Goal: Register for event/course

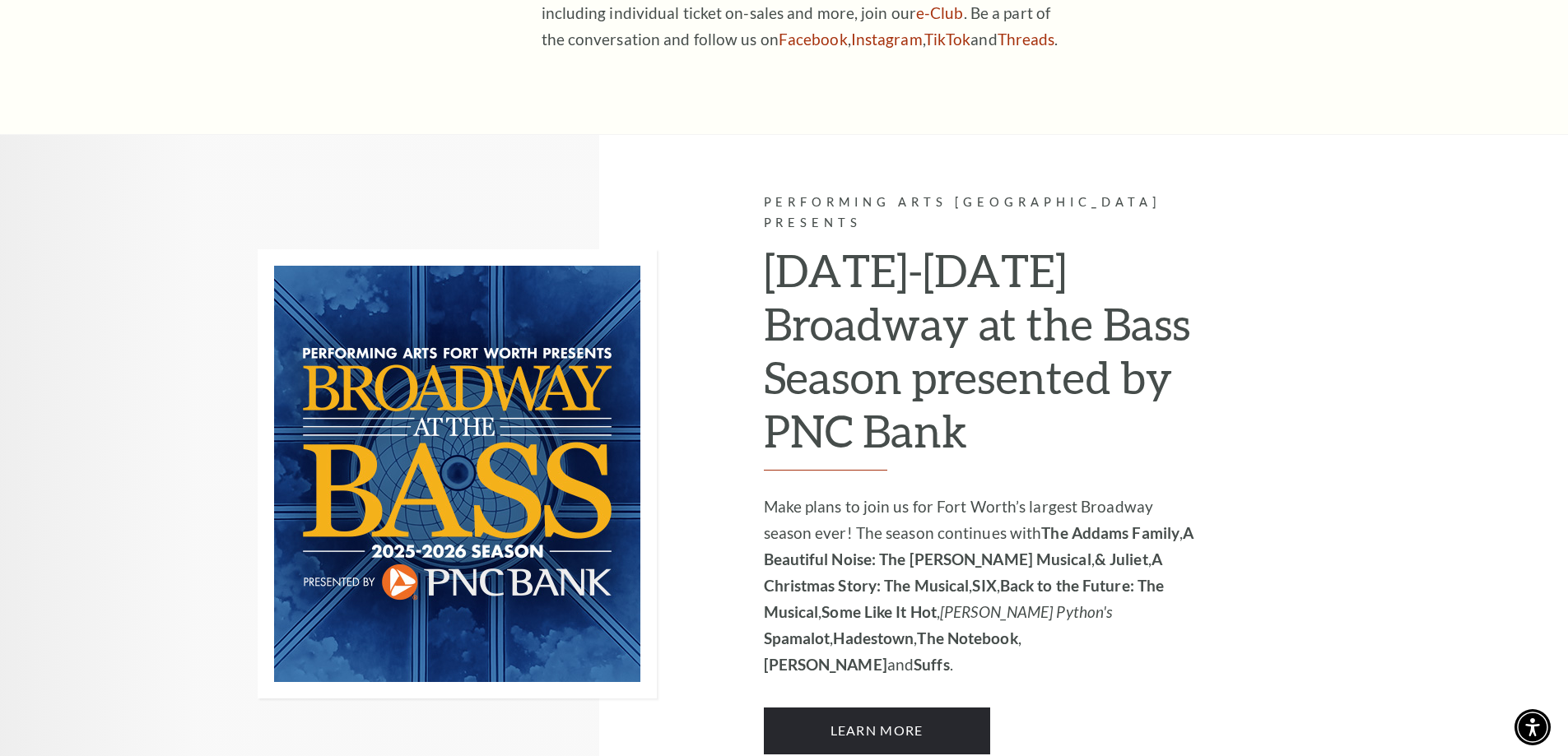
scroll to position [982, 0]
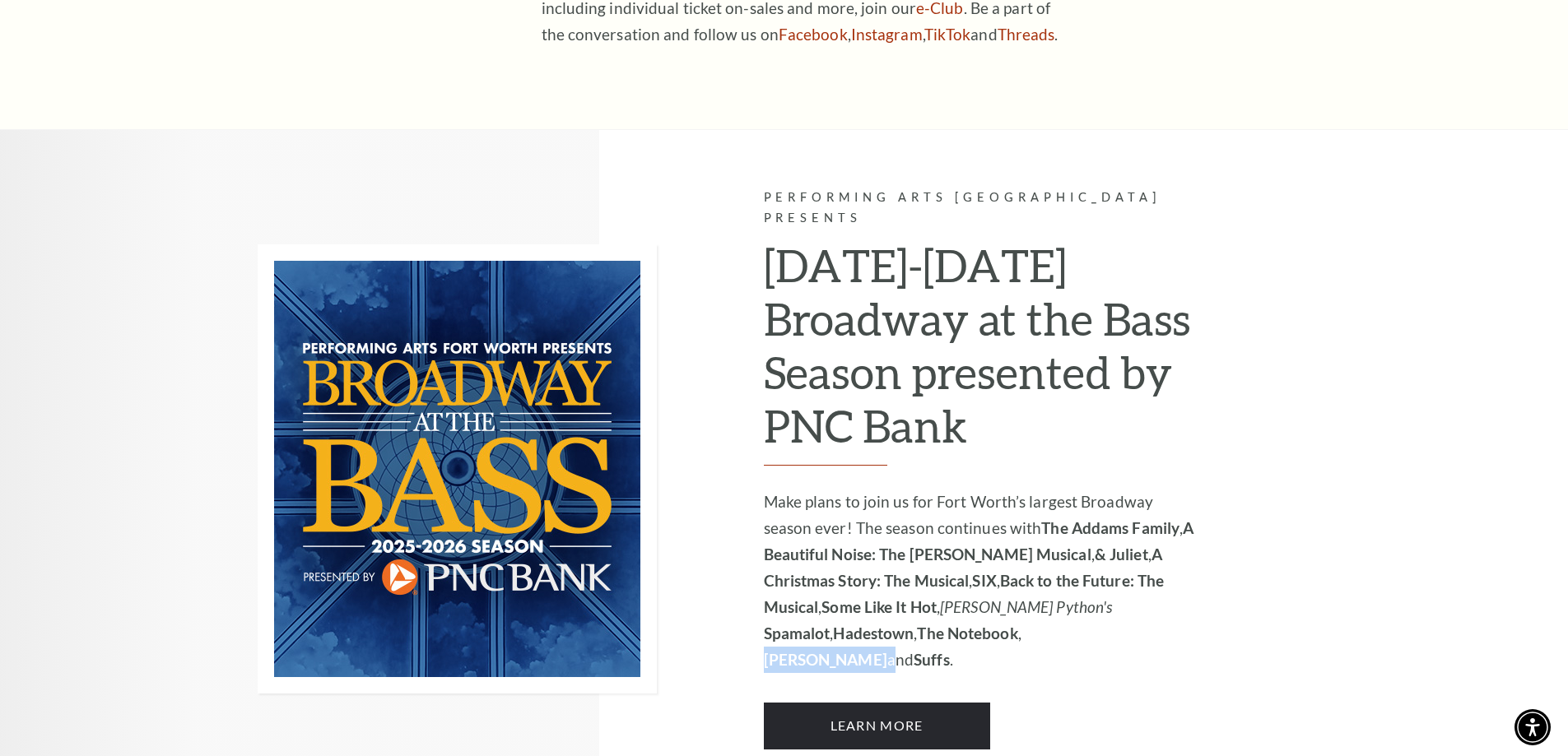
drag, startPoint x: 1026, startPoint y: 589, endPoint x: 957, endPoint y: 593, distance: 69.1
click at [957, 593] on p "Make plans to join us for Fort Worth’s largest Broadway season ever! The season…" at bounding box center [984, 581] width 440 height 184
click at [887, 650] on strong "[PERSON_NAME]" at bounding box center [825, 659] width 124 height 19
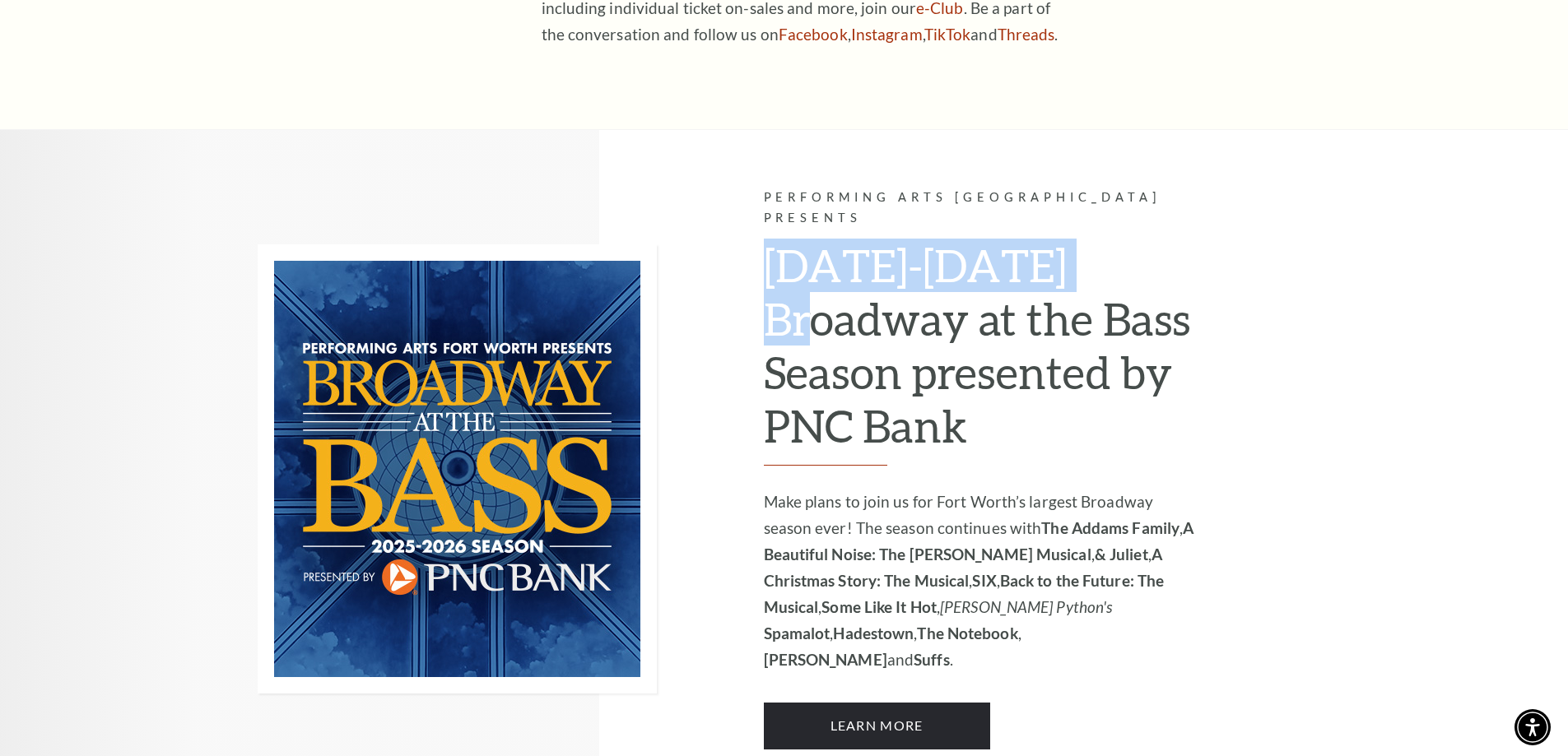
drag, startPoint x: 764, startPoint y: 216, endPoint x: 1134, endPoint y: 229, distance: 370.2
click at [1134, 239] on h2 "[DATE]-[DATE] Broadway at the Bass Season presented by PNC Bank" at bounding box center [984, 352] width 440 height 227
click at [1147, 239] on h2 "[DATE]-[DATE] Broadway at the Bass Season presented by PNC Bank" at bounding box center [984, 352] width 440 height 227
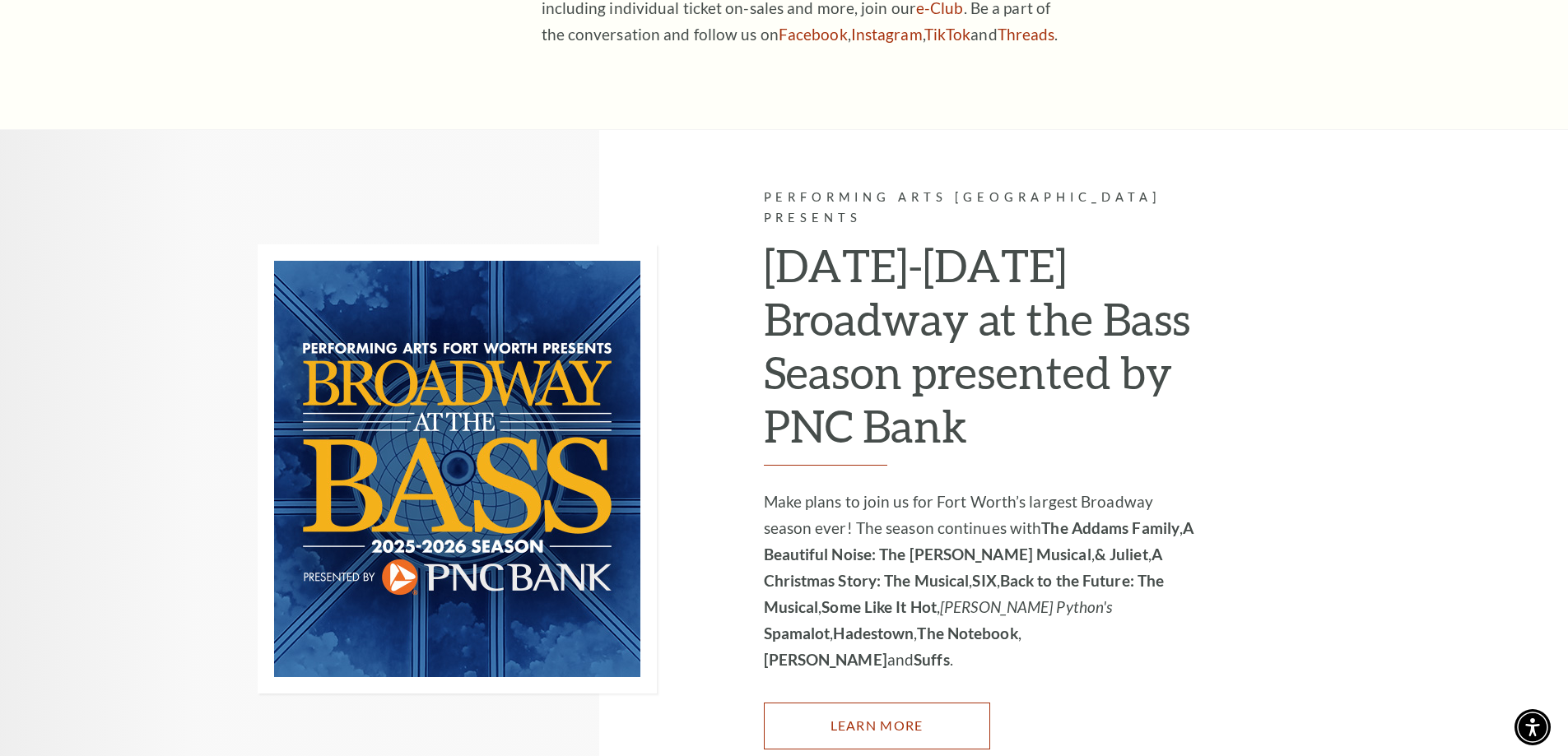
click at [928, 703] on link "Learn More" at bounding box center [877, 726] width 226 height 46
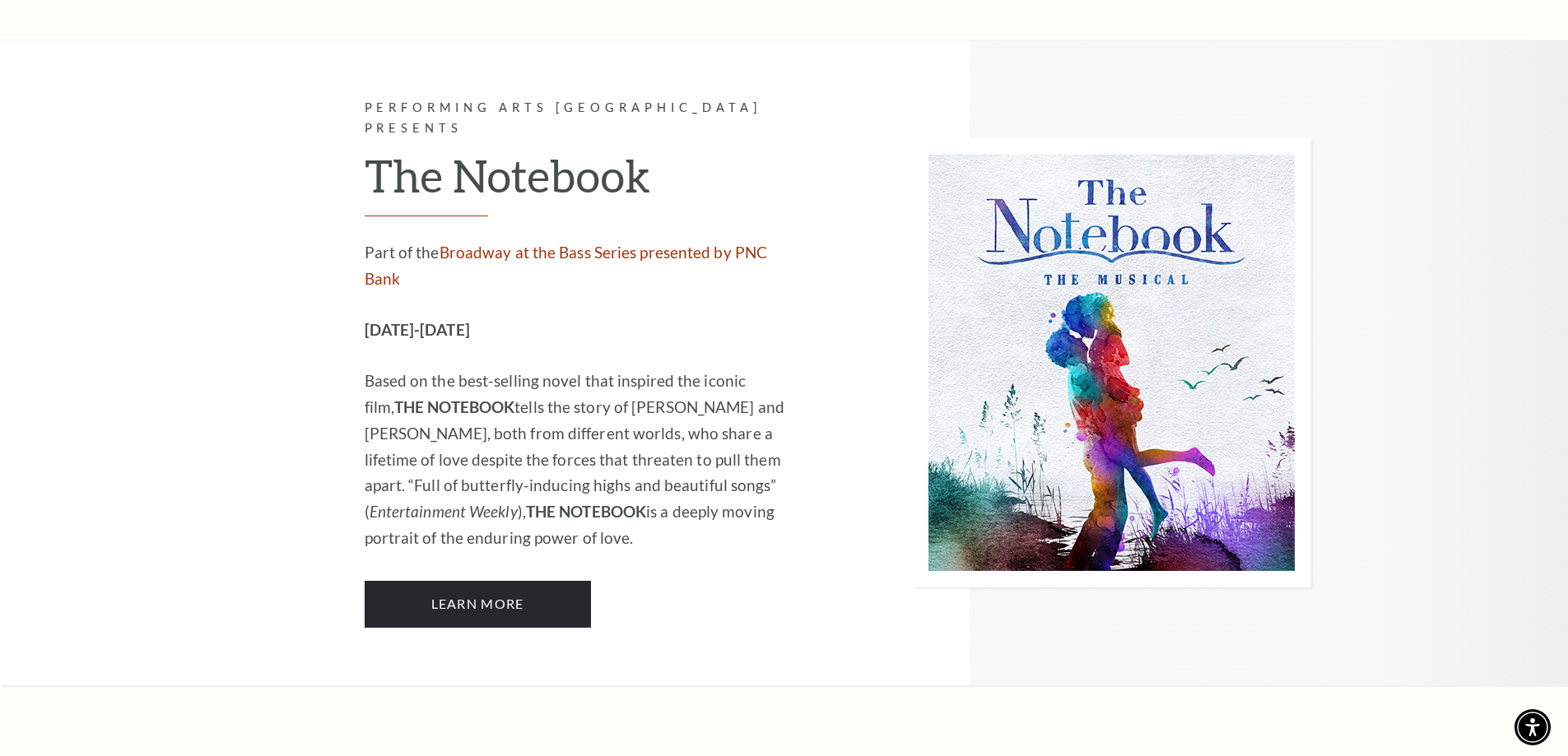
scroll to position [9459, 0]
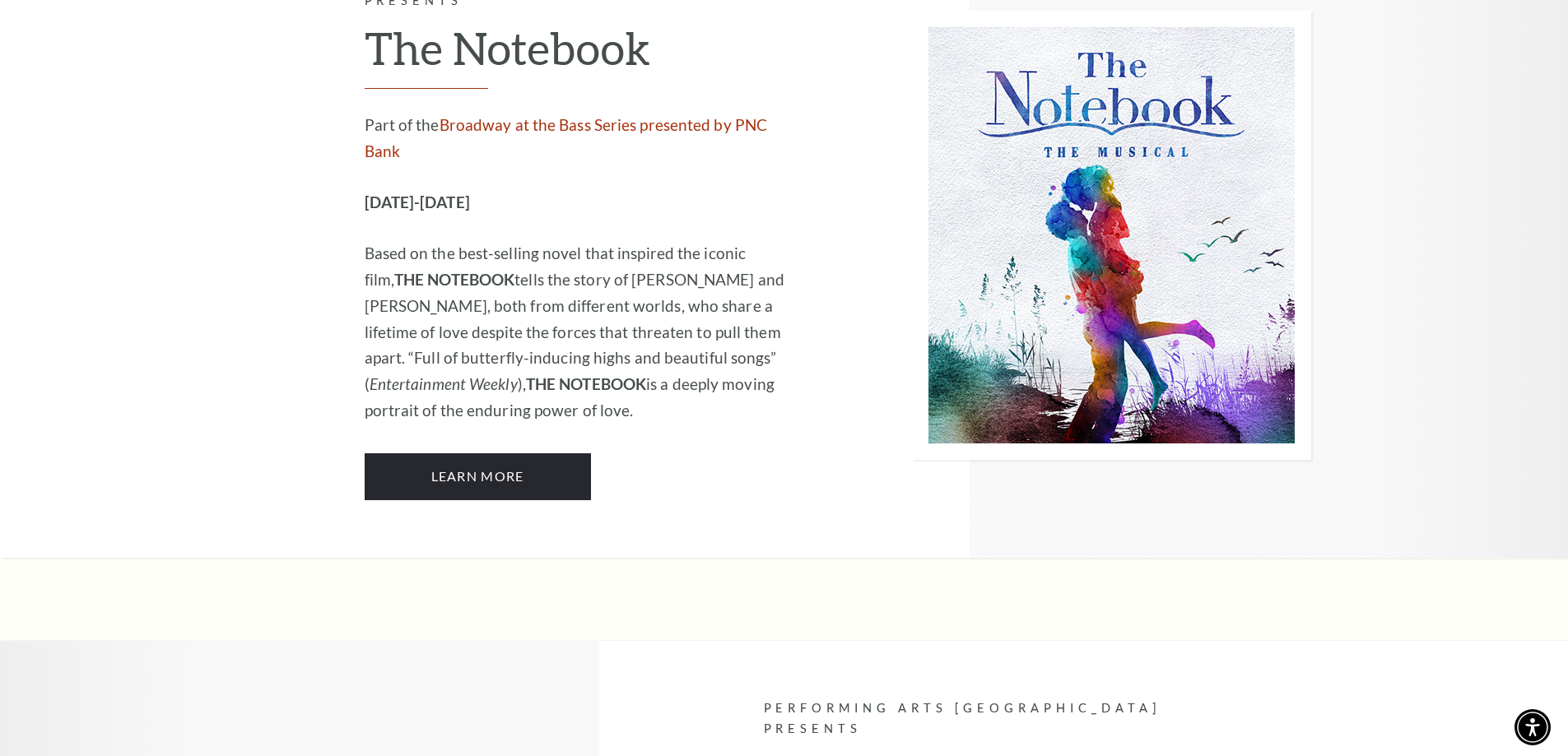
drag, startPoint x: 769, startPoint y: 300, endPoint x: 864, endPoint y: 297, distance: 95.0
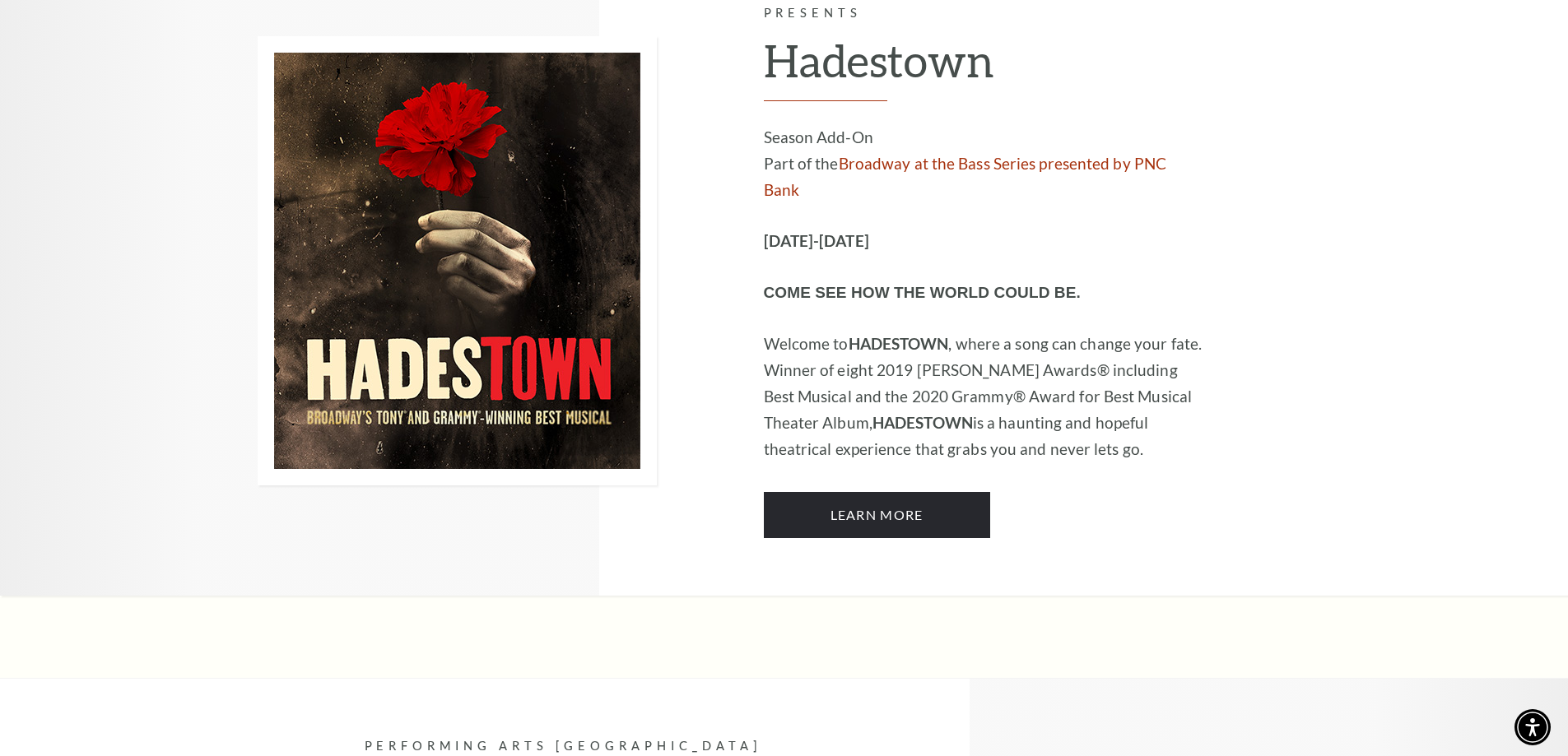
scroll to position [8719, 0]
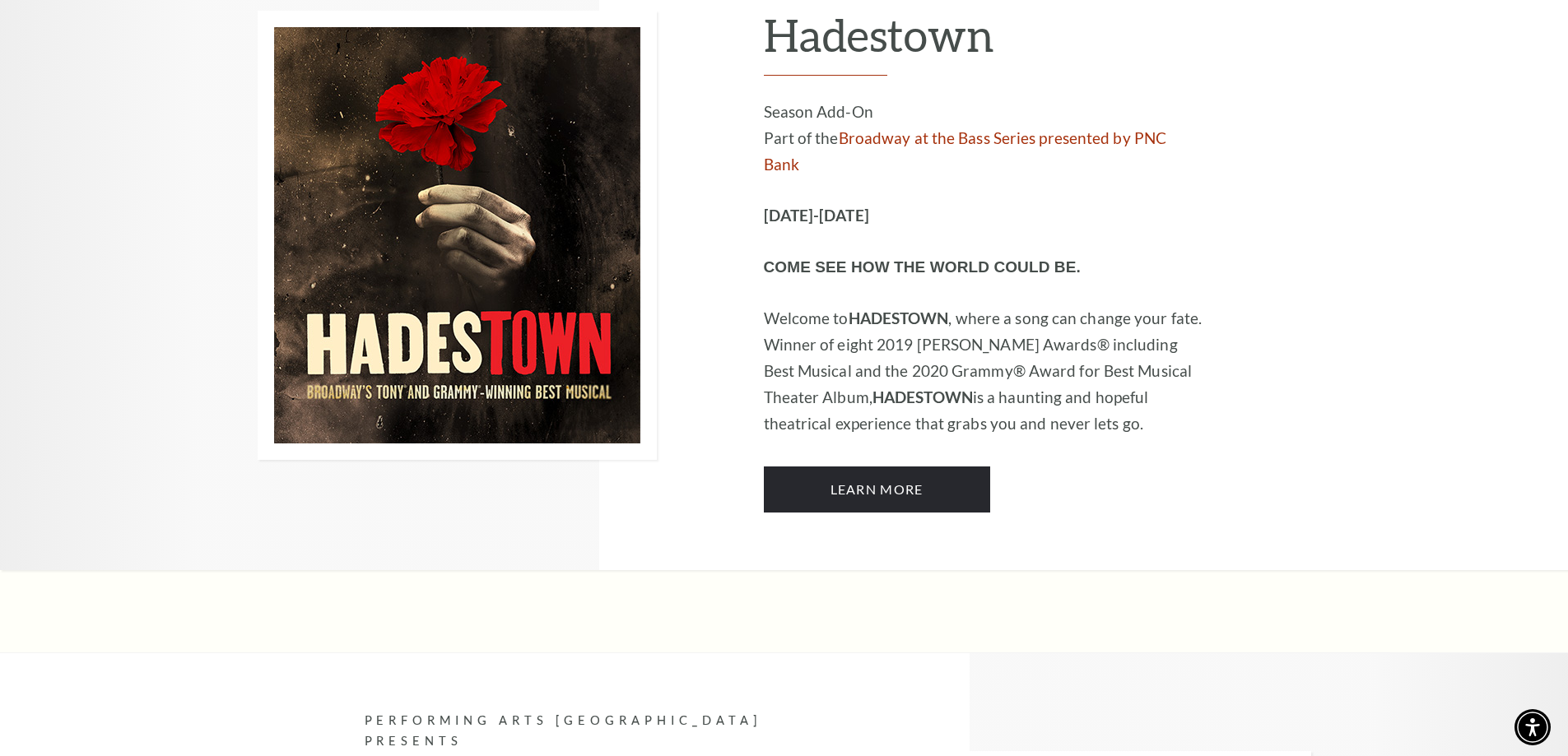
drag, startPoint x: 493, startPoint y: 347, endPoint x: 361, endPoint y: 337, distance: 132.4
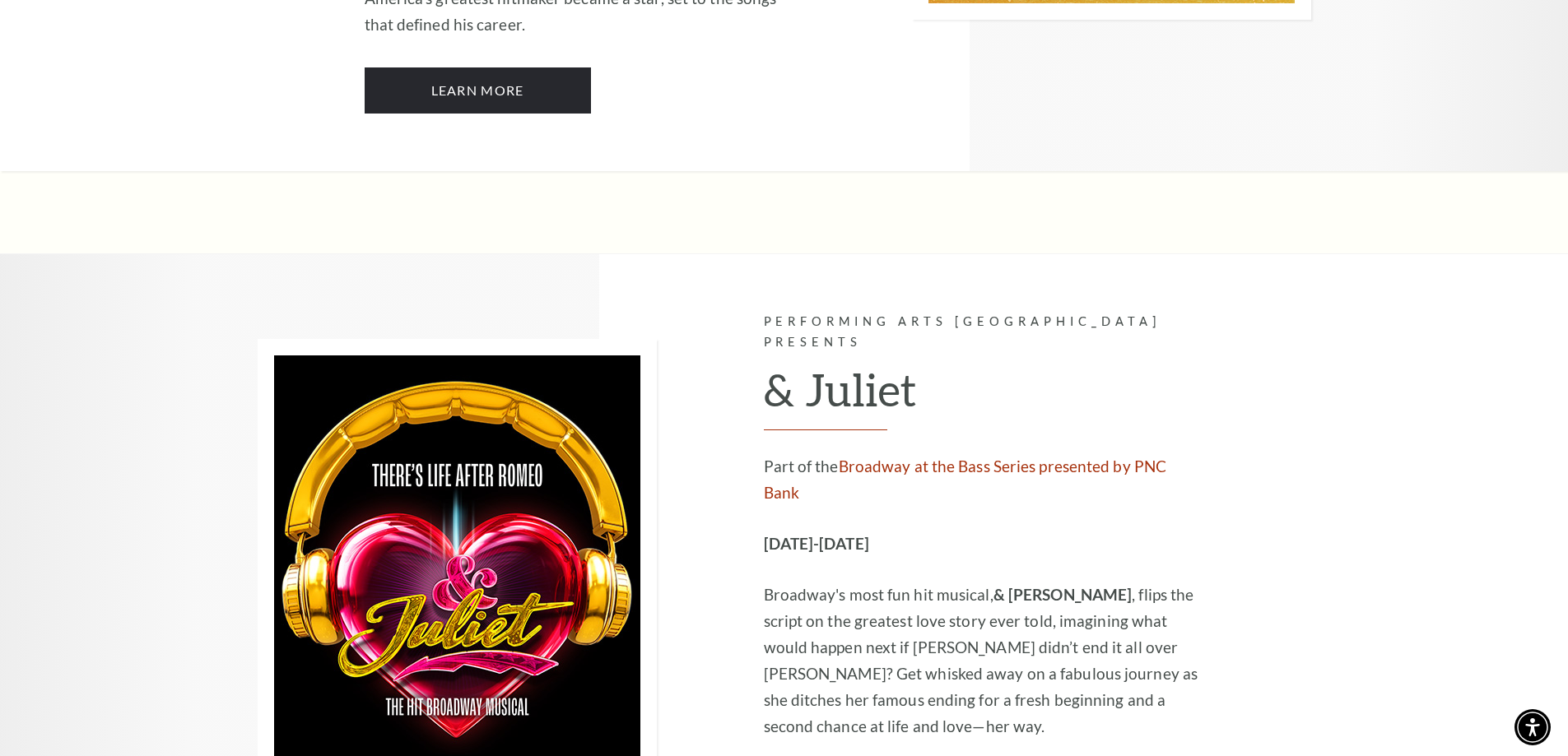
scroll to position [3453, 0]
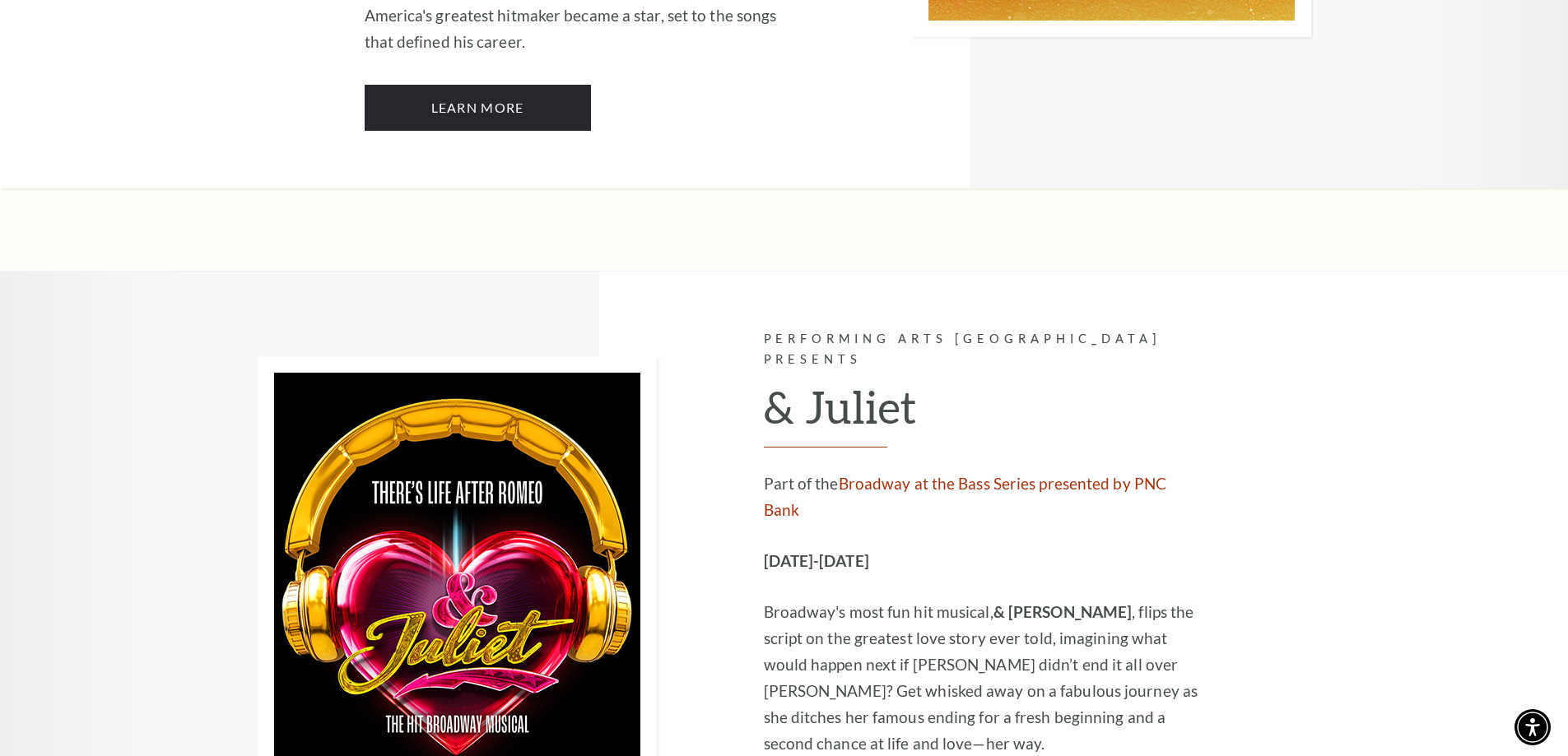
drag, startPoint x: 881, startPoint y: 355, endPoint x: 768, endPoint y: 351, distance: 113.1
click at [768, 551] on strong "[DATE]-[DATE]" at bounding box center [816, 560] width 105 height 19
click at [829, 471] on div "Part of the Broadway at the Bass Series presented by PNC Bank November 12-16, 2…" at bounding box center [984, 614] width 440 height 287
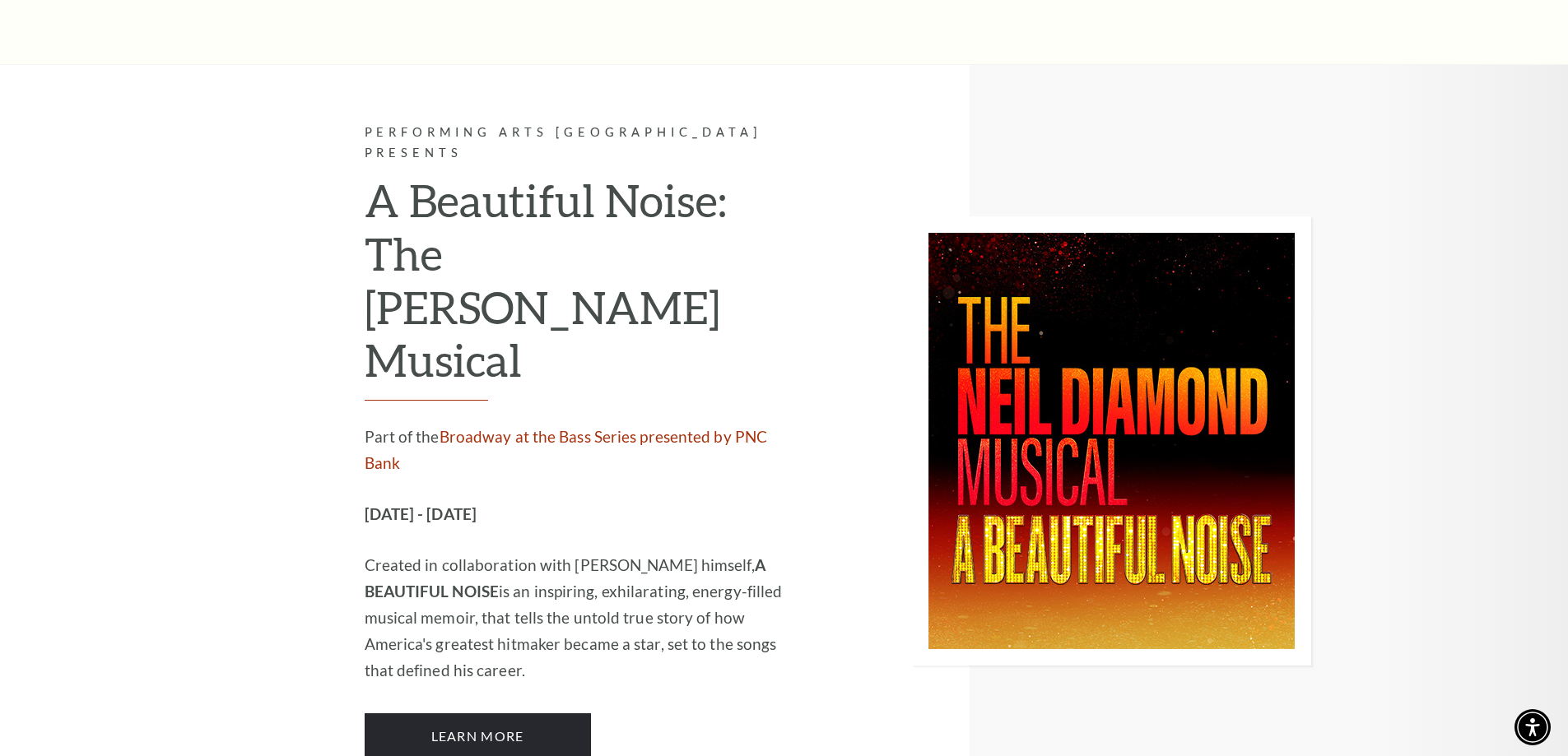
scroll to position [2795, 0]
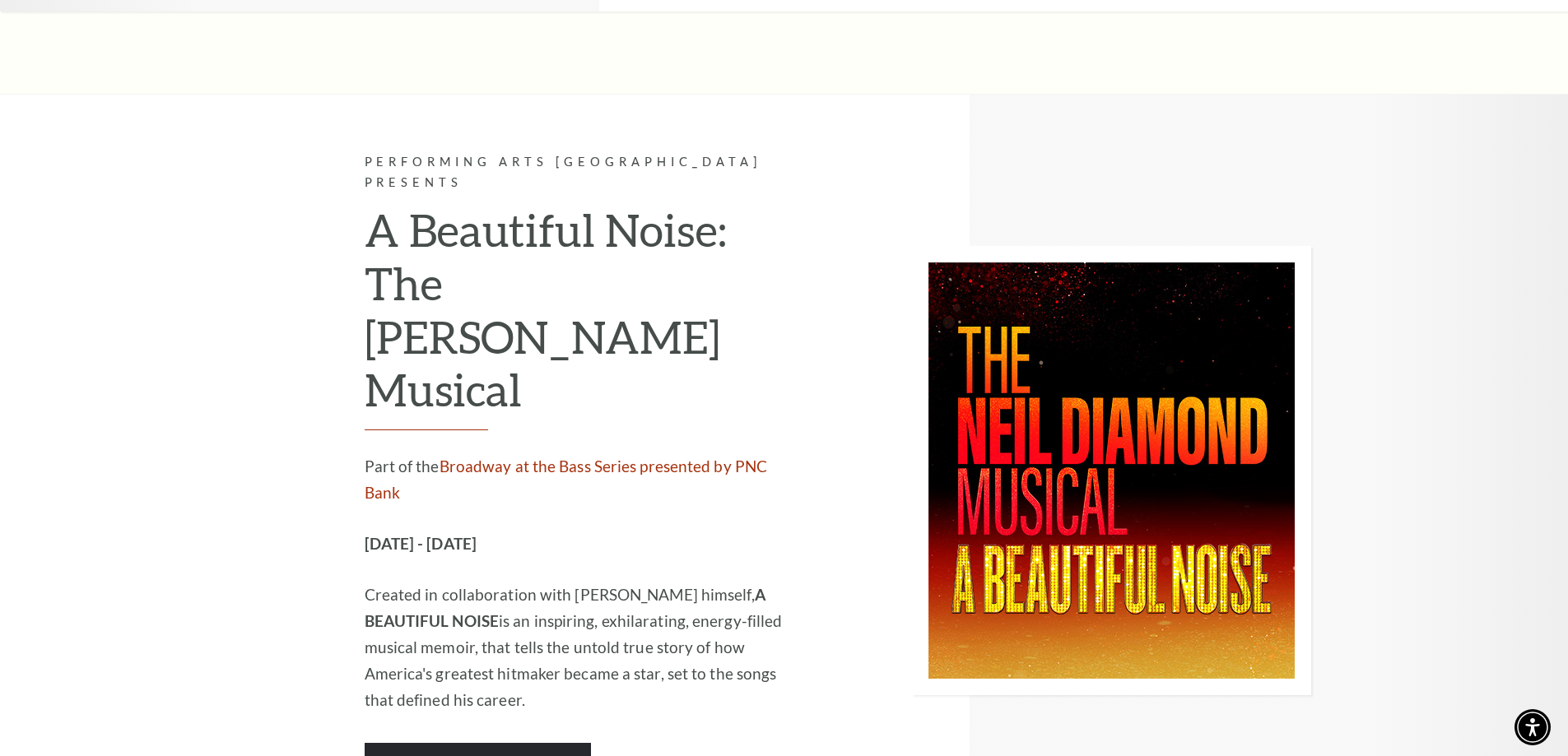
click at [581, 581] on p "Created in collaboration with Neil Diamond himself, A BEAUTIFUL NOISE is an ins…" at bounding box center [584, 647] width 440 height 132
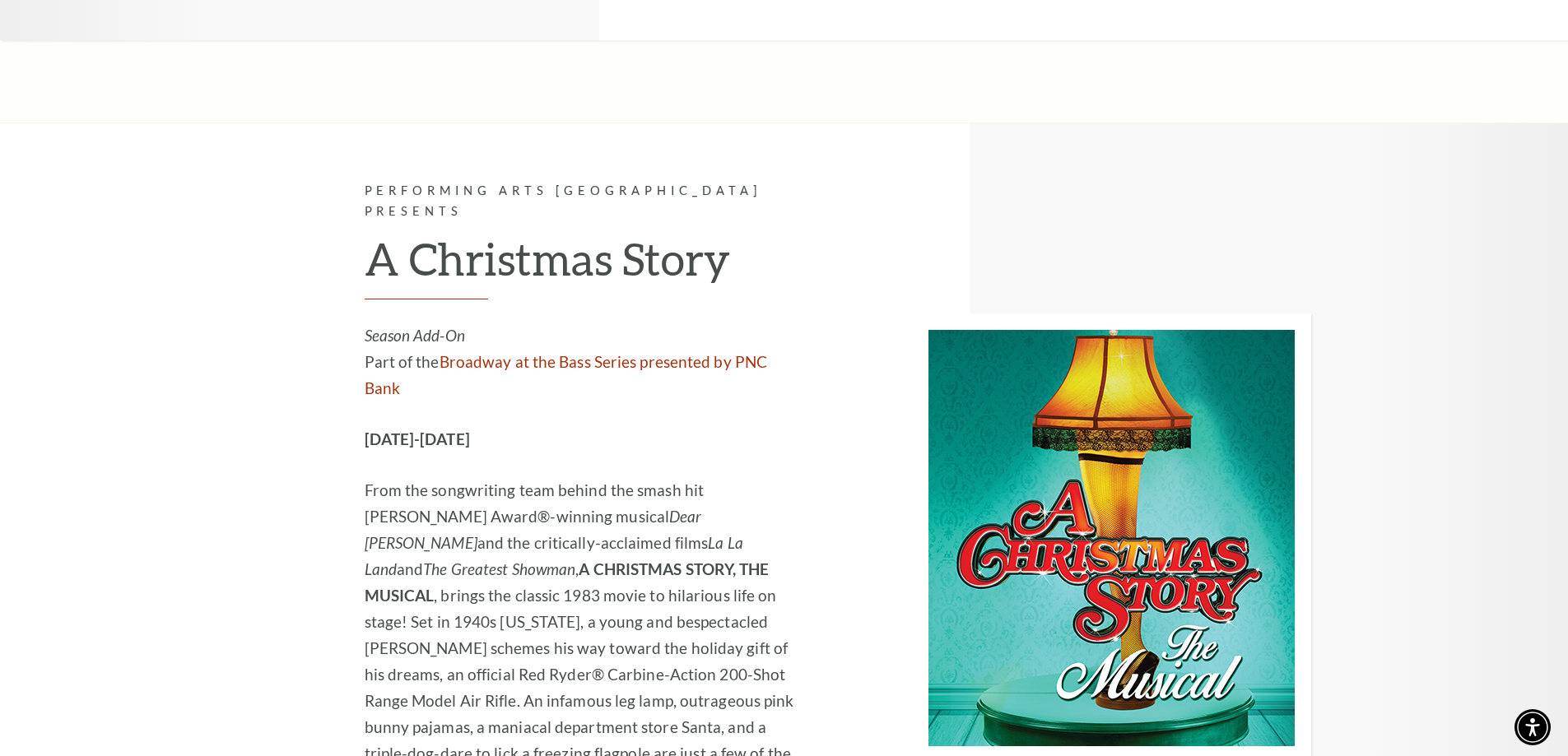
scroll to position [4276, 0]
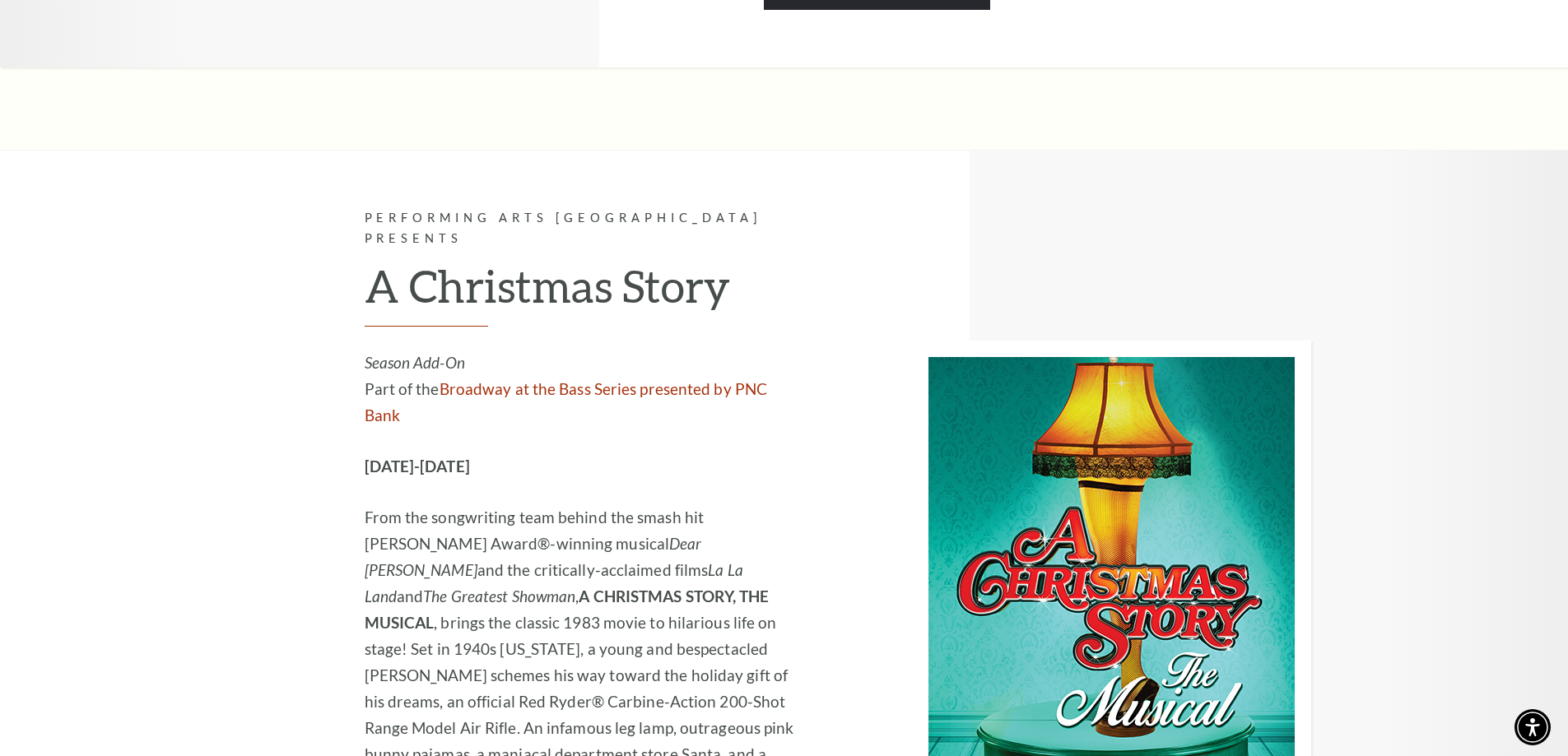
click at [806, 589] on div at bounding box center [1058, 565] width 506 height 829
